Goal: Information Seeking & Learning: Find specific page/section

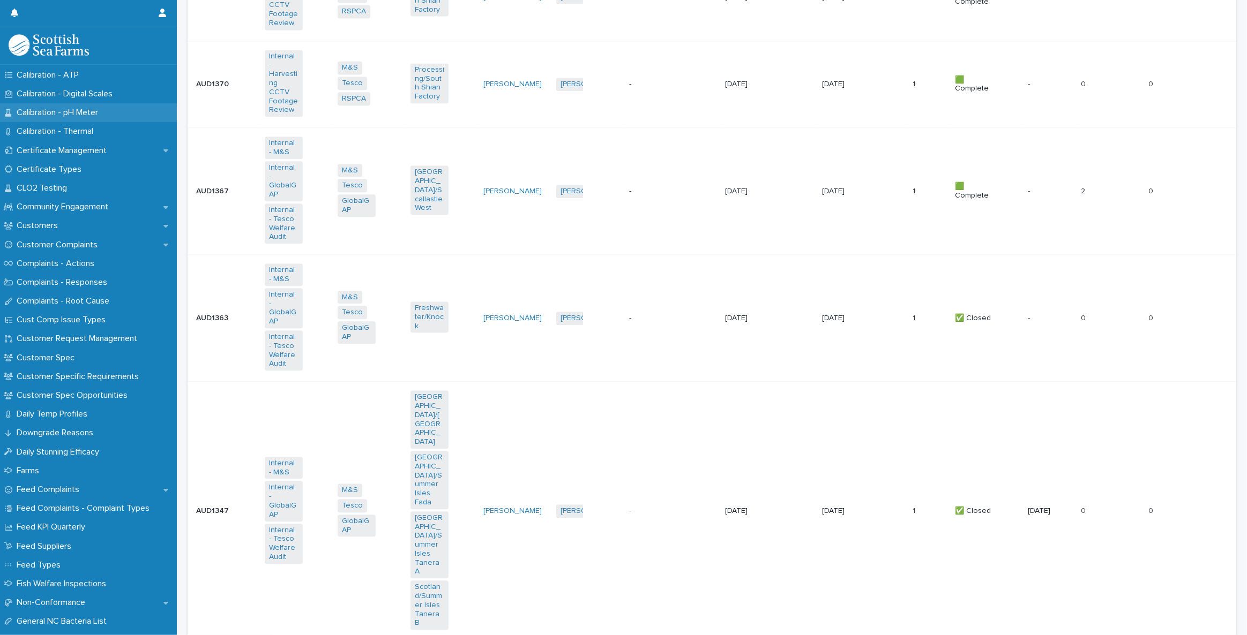
scroll to position [583, 0]
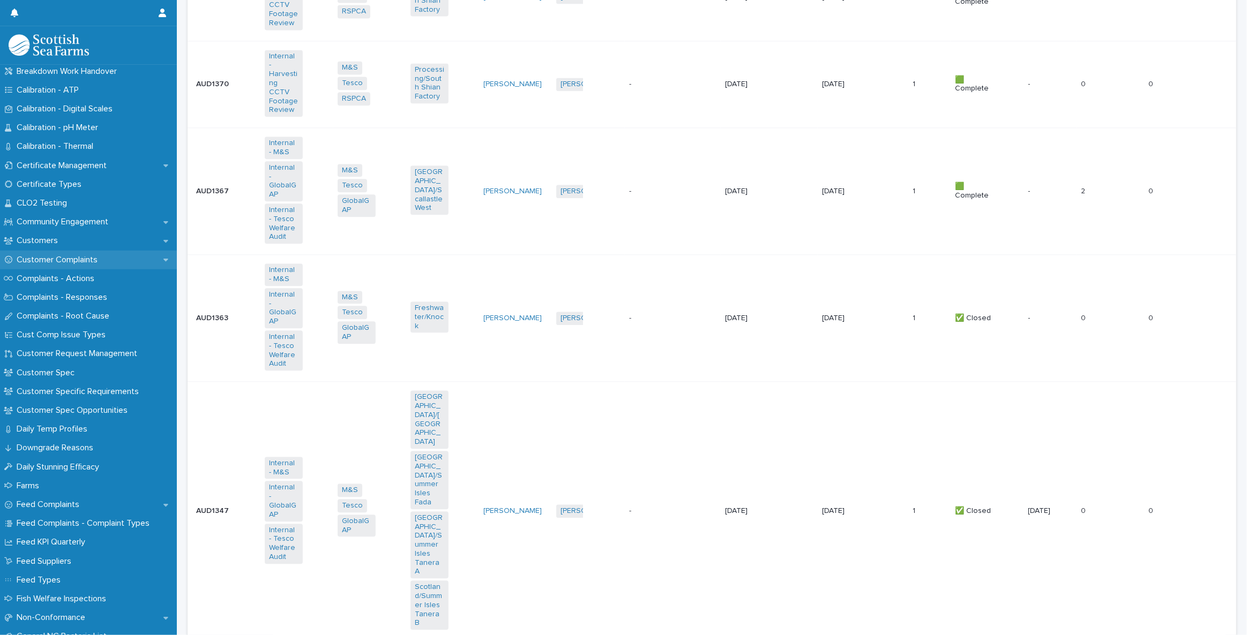
click at [68, 257] on p "Customer Complaints" at bounding box center [59, 260] width 94 height 10
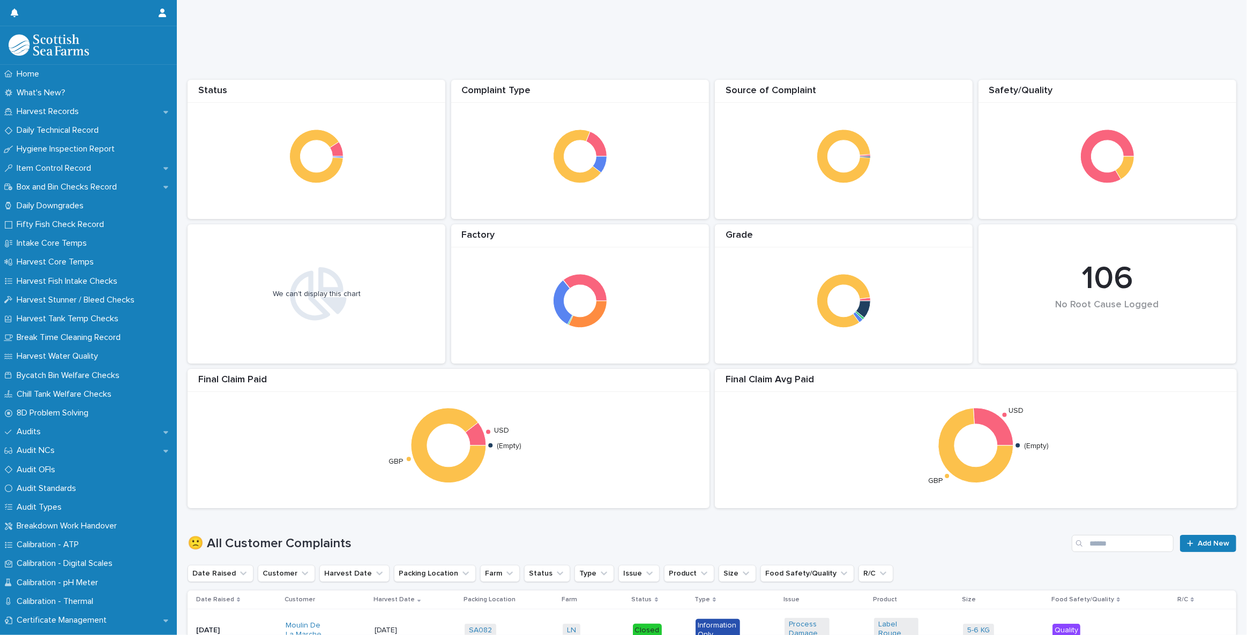
scroll to position [97, 0]
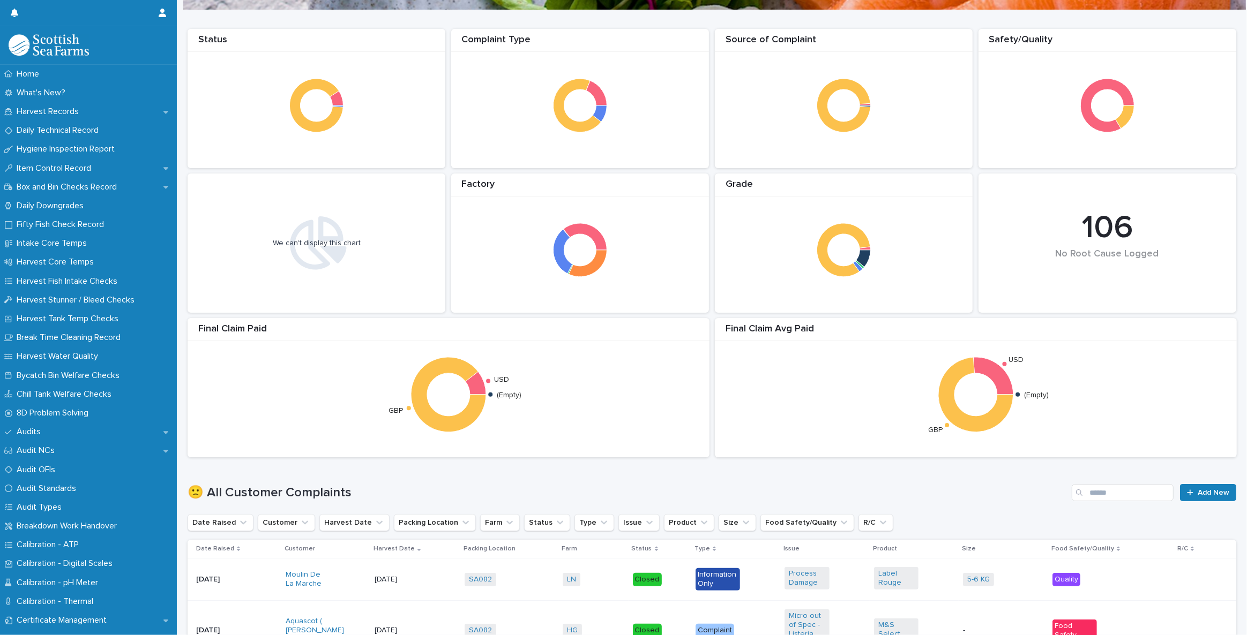
click at [1110, 481] on div "🙁 All Customer Complaints Add New" at bounding box center [712, 488] width 1049 height 51
click at [1109, 490] on input "Search" at bounding box center [1123, 492] width 102 height 17
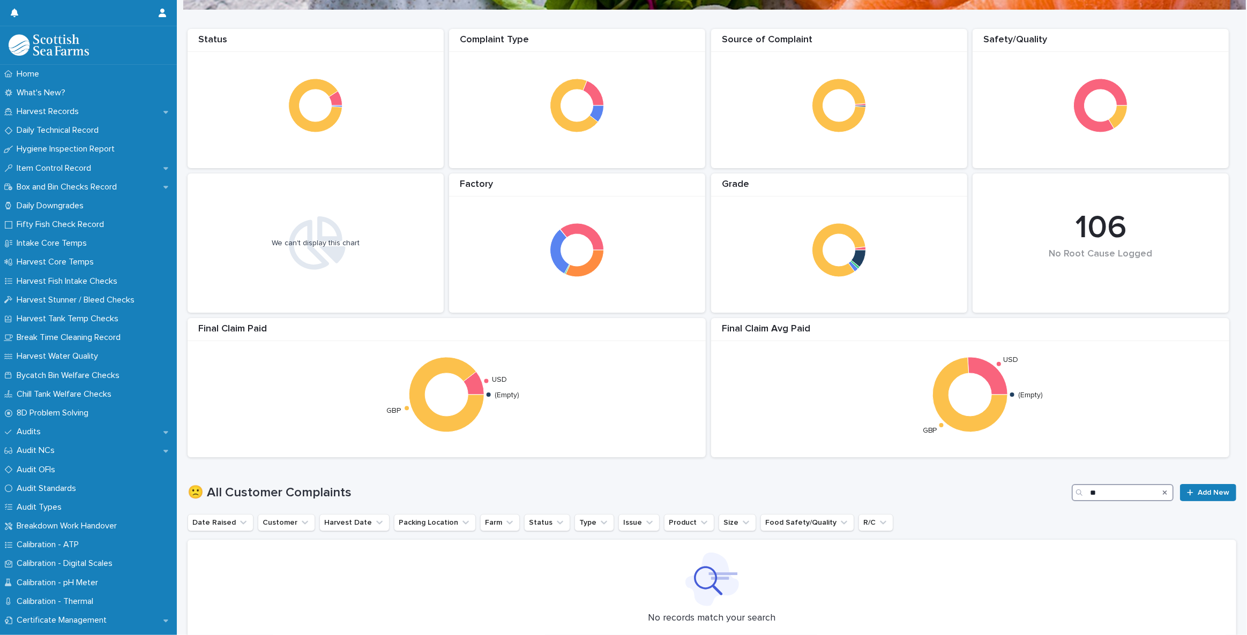
type input "*"
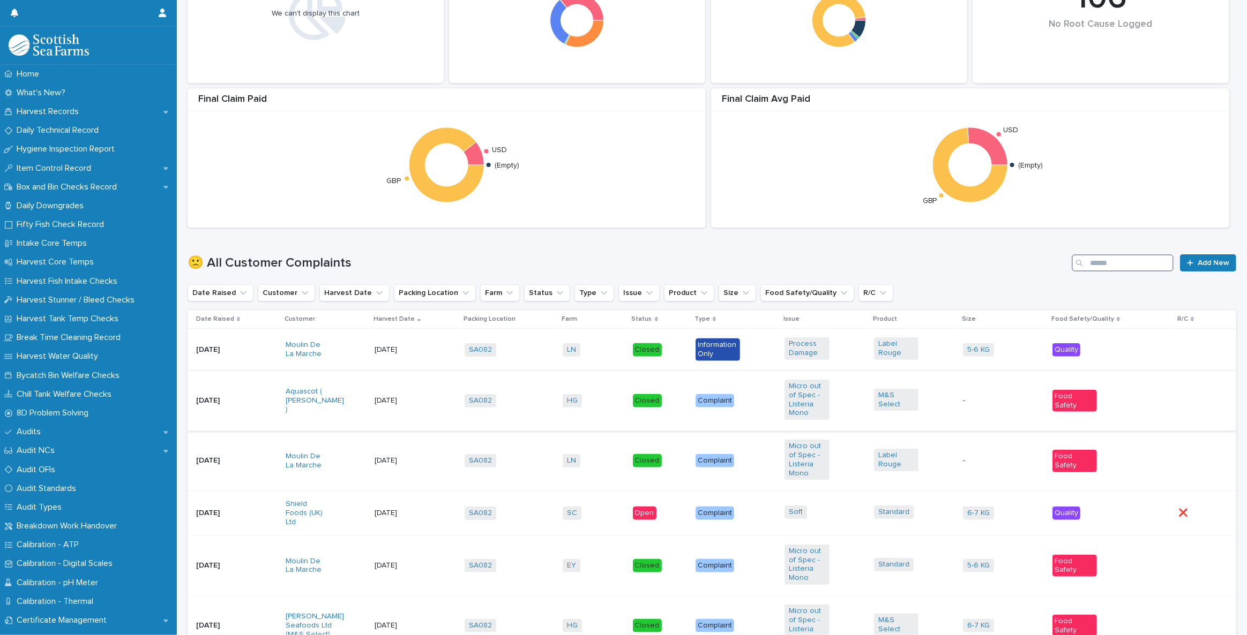
scroll to position [341, 0]
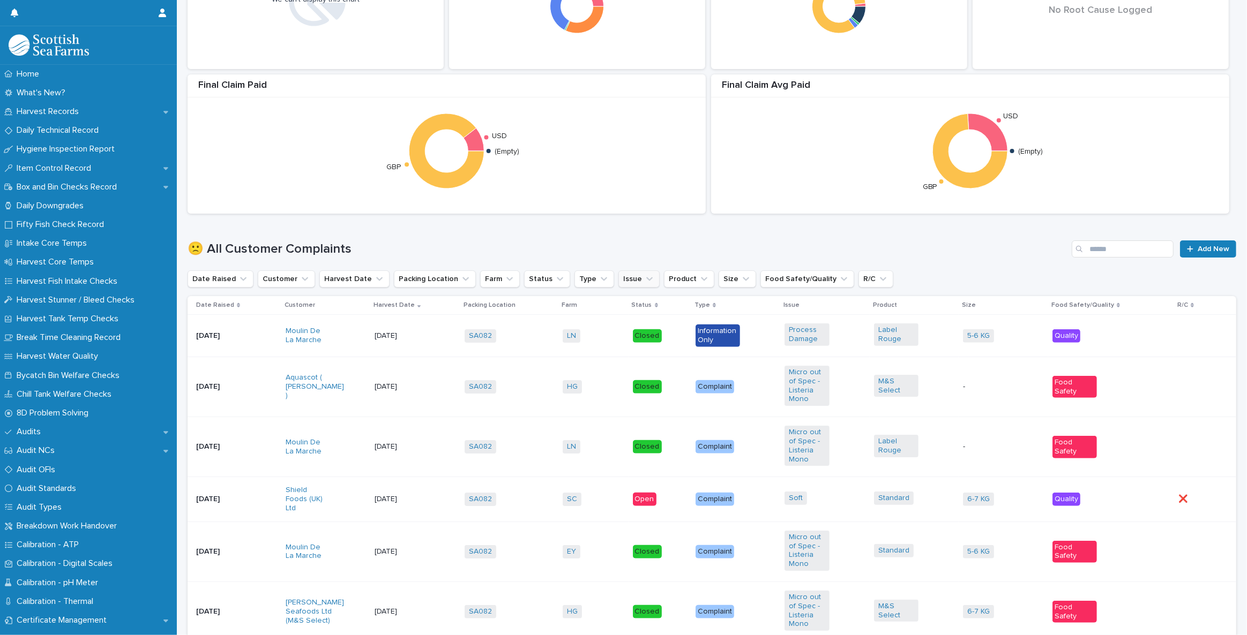
click at [626, 281] on button "Issue" at bounding box center [638, 279] width 41 height 17
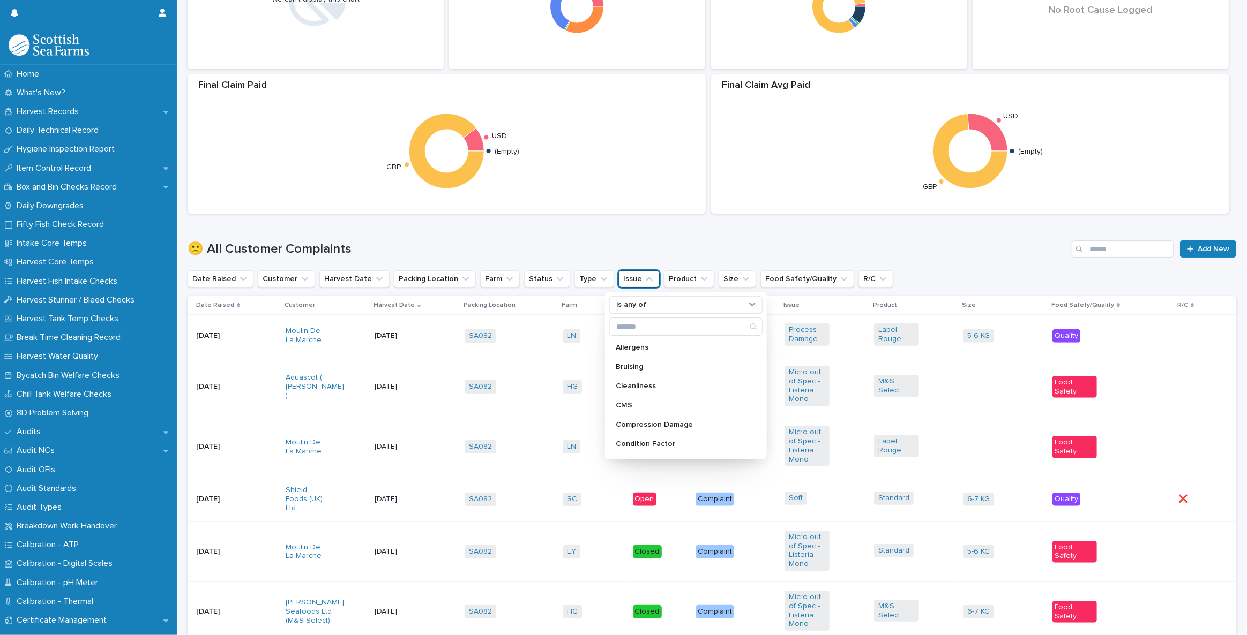
click at [625, 281] on button "Issue" at bounding box center [638, 279] width 41 height 17
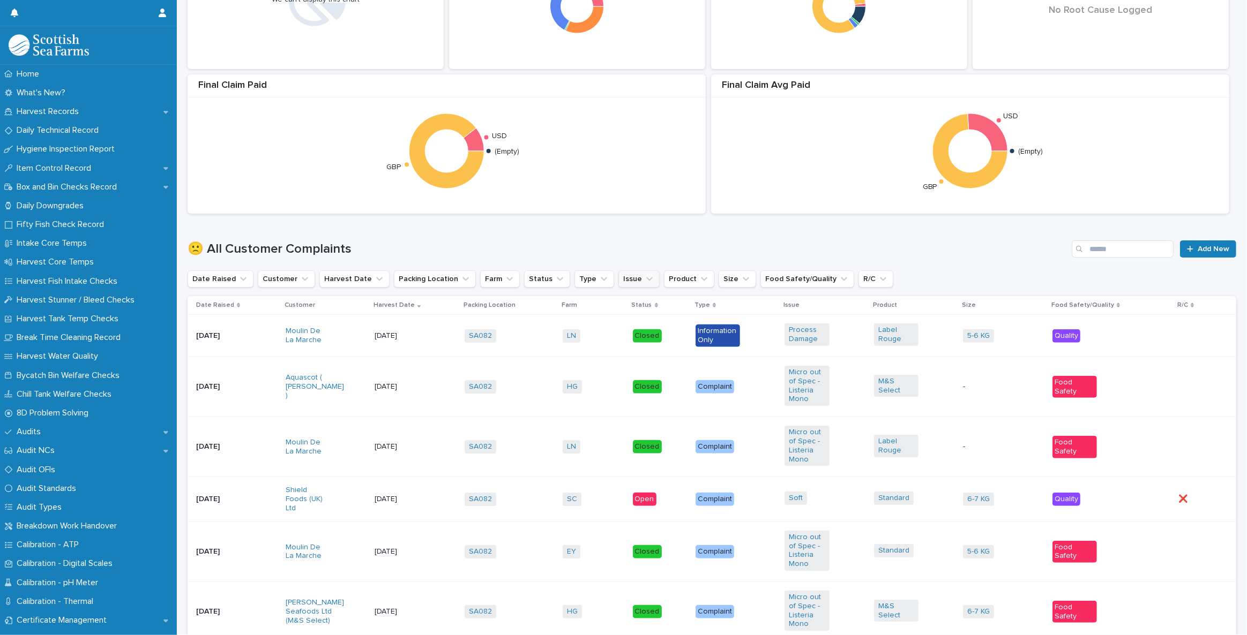
click at [644, 278] on icon "Issue" at bounding box center [649, 279] width 11 height 11
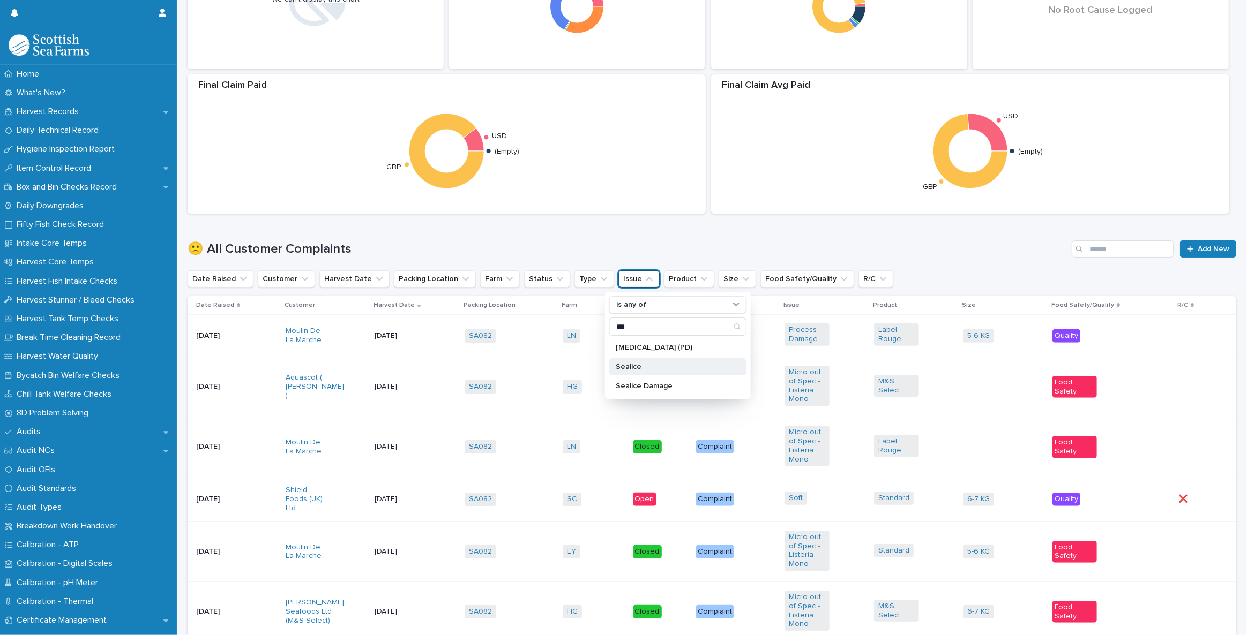
type input "***"
click at [653, 363] on p "Sealice" at bounding box center [673, 367] width 114 height 8
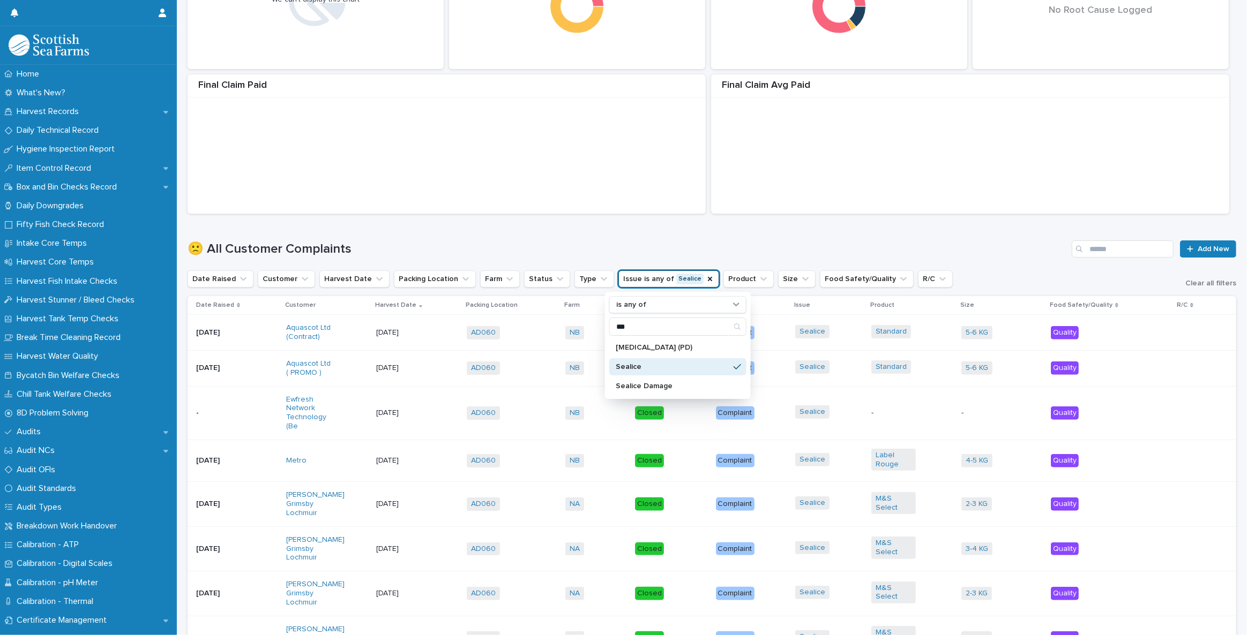
click at [725, 234] on div "🙁 All Customer Complaints Add New" at bounding box center [712, 244] width 1049 height 51
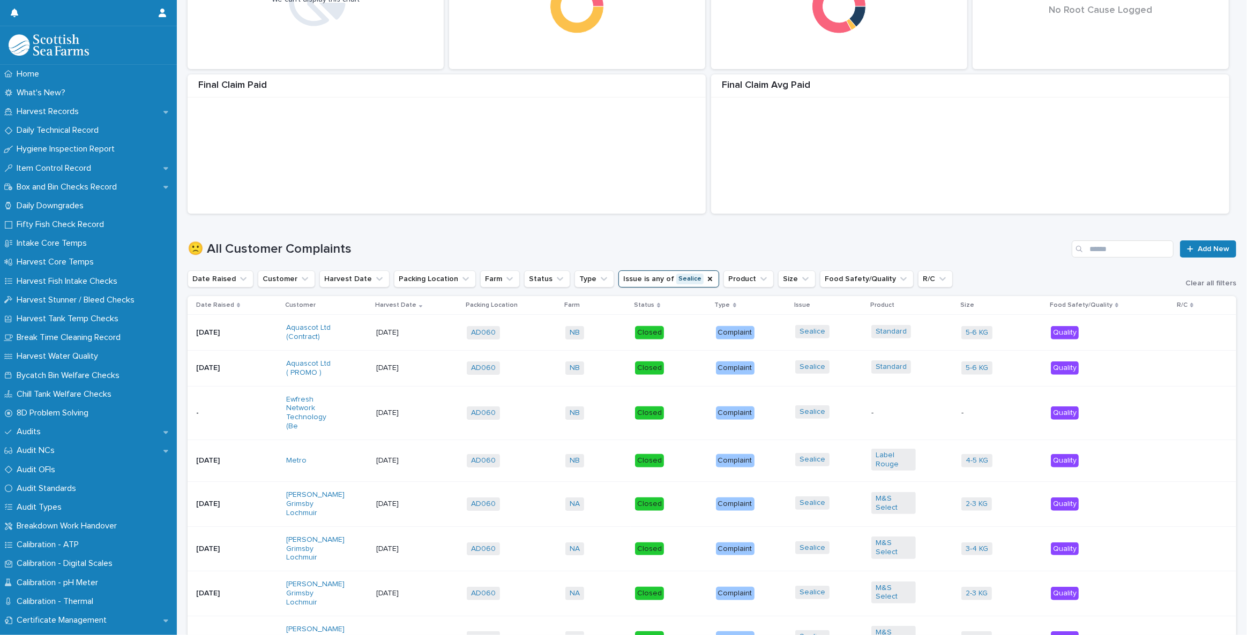
click at [397, 413] on p "[DATE]" at bounding box center [398, 413] width 44 height 9
